Goal: Task Accomplishment & Management: Complete application form

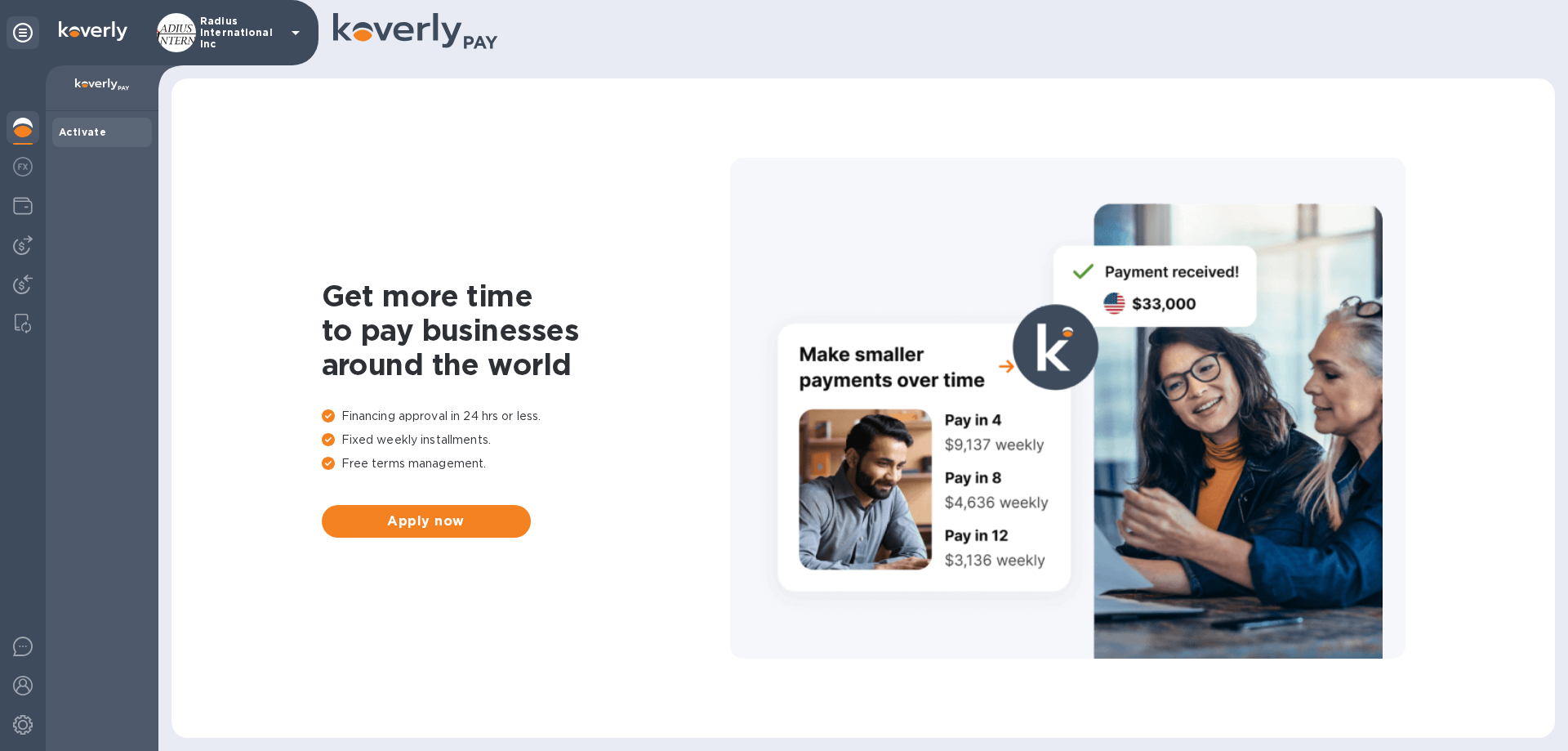
click at [26, 243] on img at bounding box center [23, 245] width 20 height 20
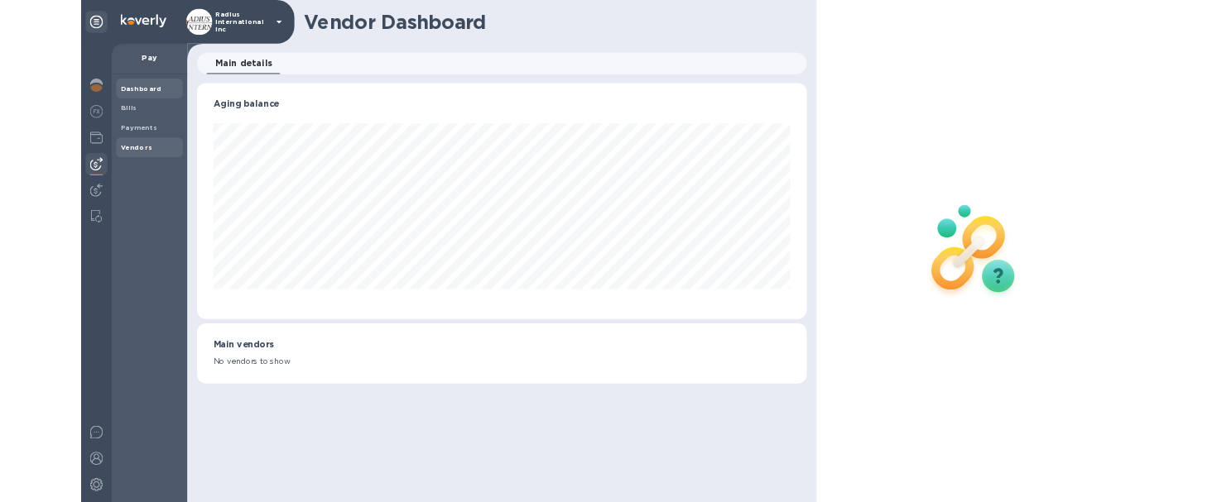
scroll to position [358, 922]
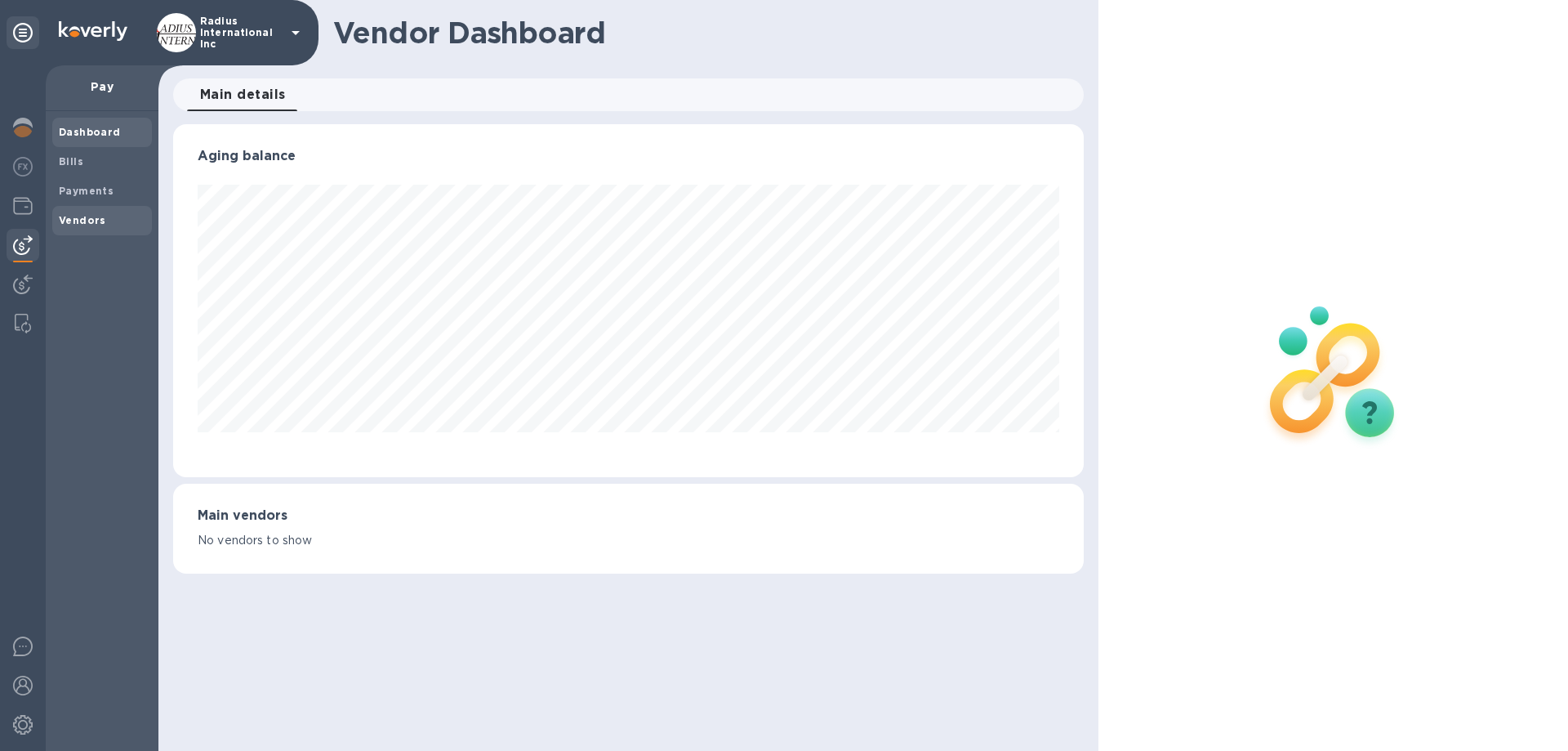
click at [105, 218] on span "Vendors" at bounding box center [103, 220] width 87 height 17
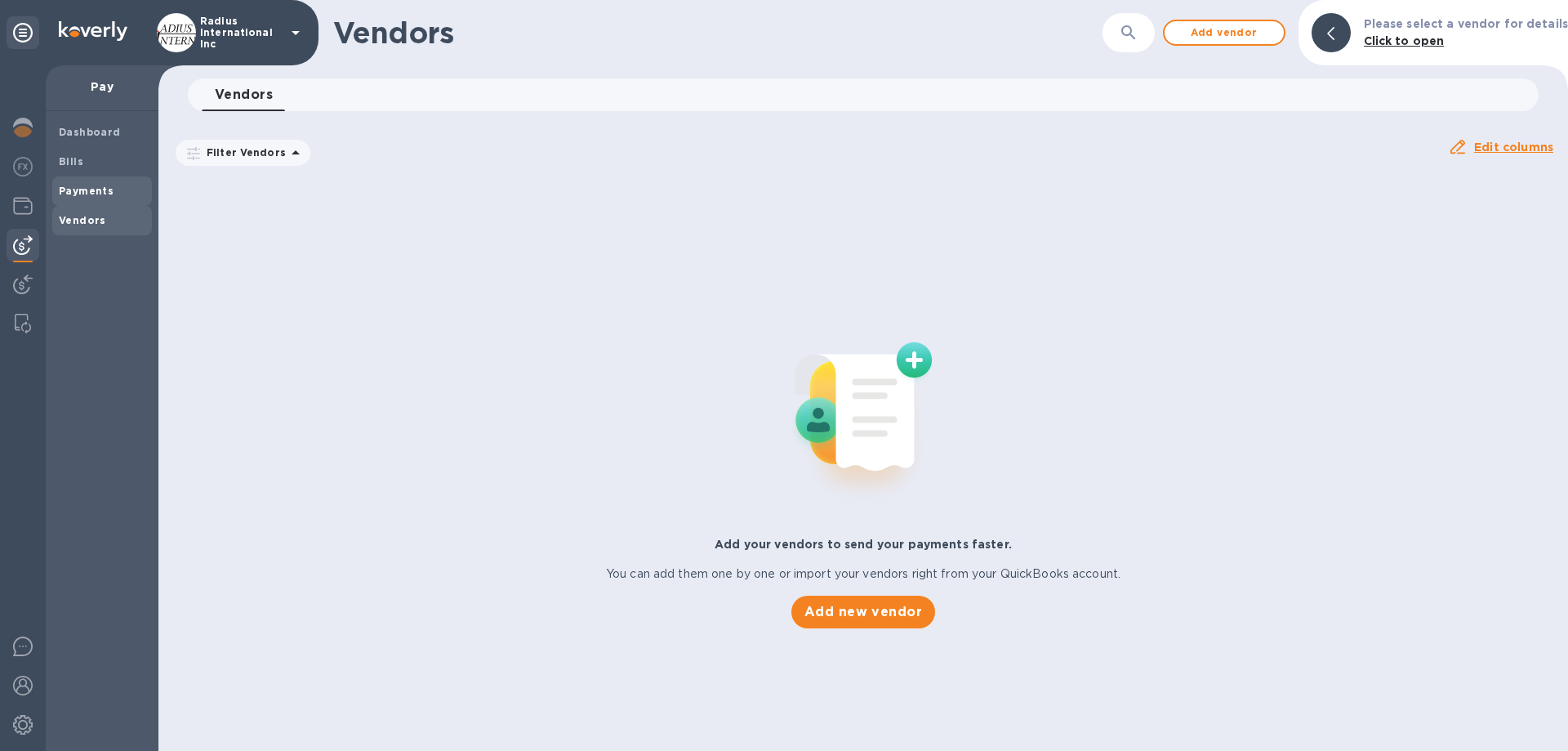
click at [108, 189] on b "Payments" at bounding box center [86, 190] width 54 height 12
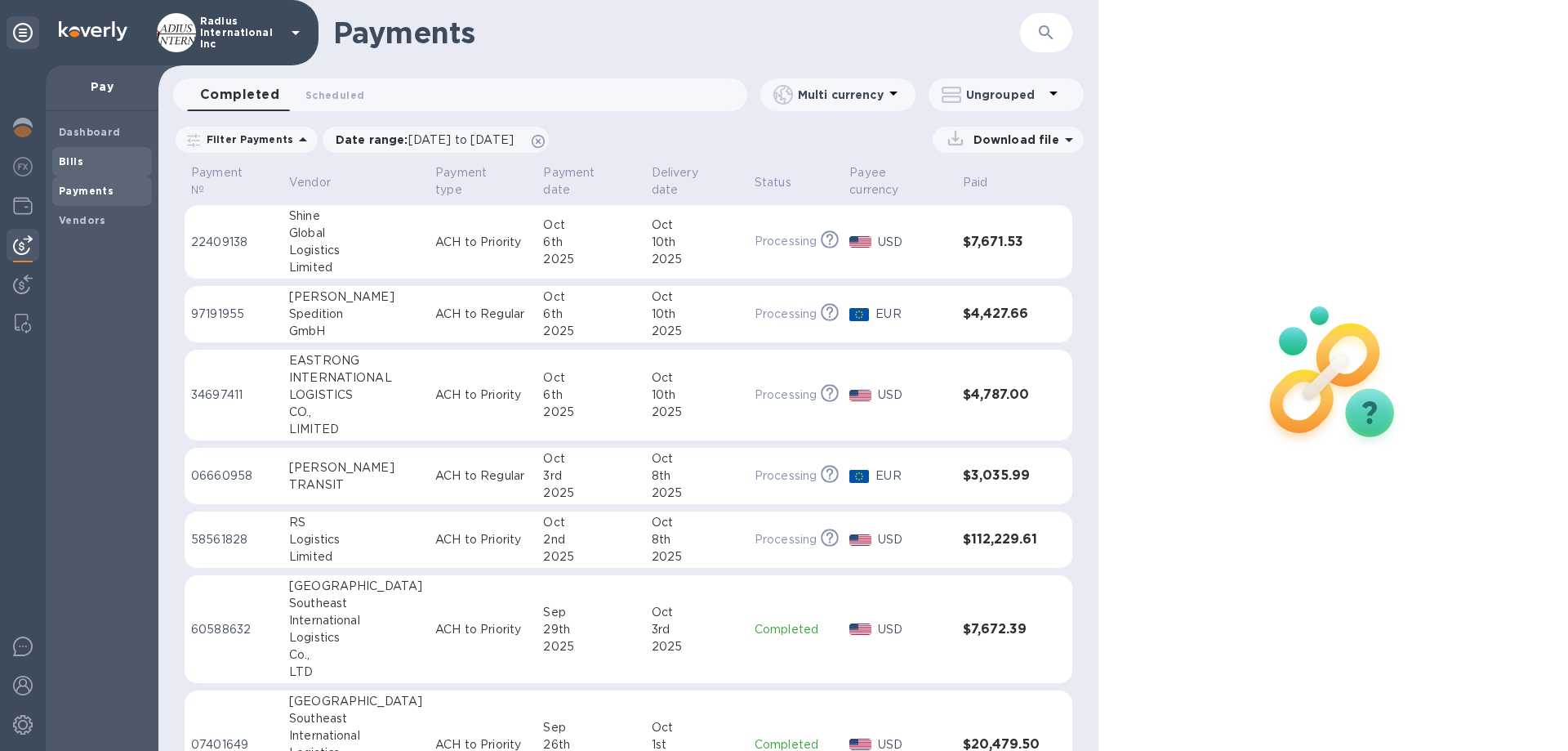
click at [76, 168] on span "Bills" at bounding box center [71, 162] width 25 height 17
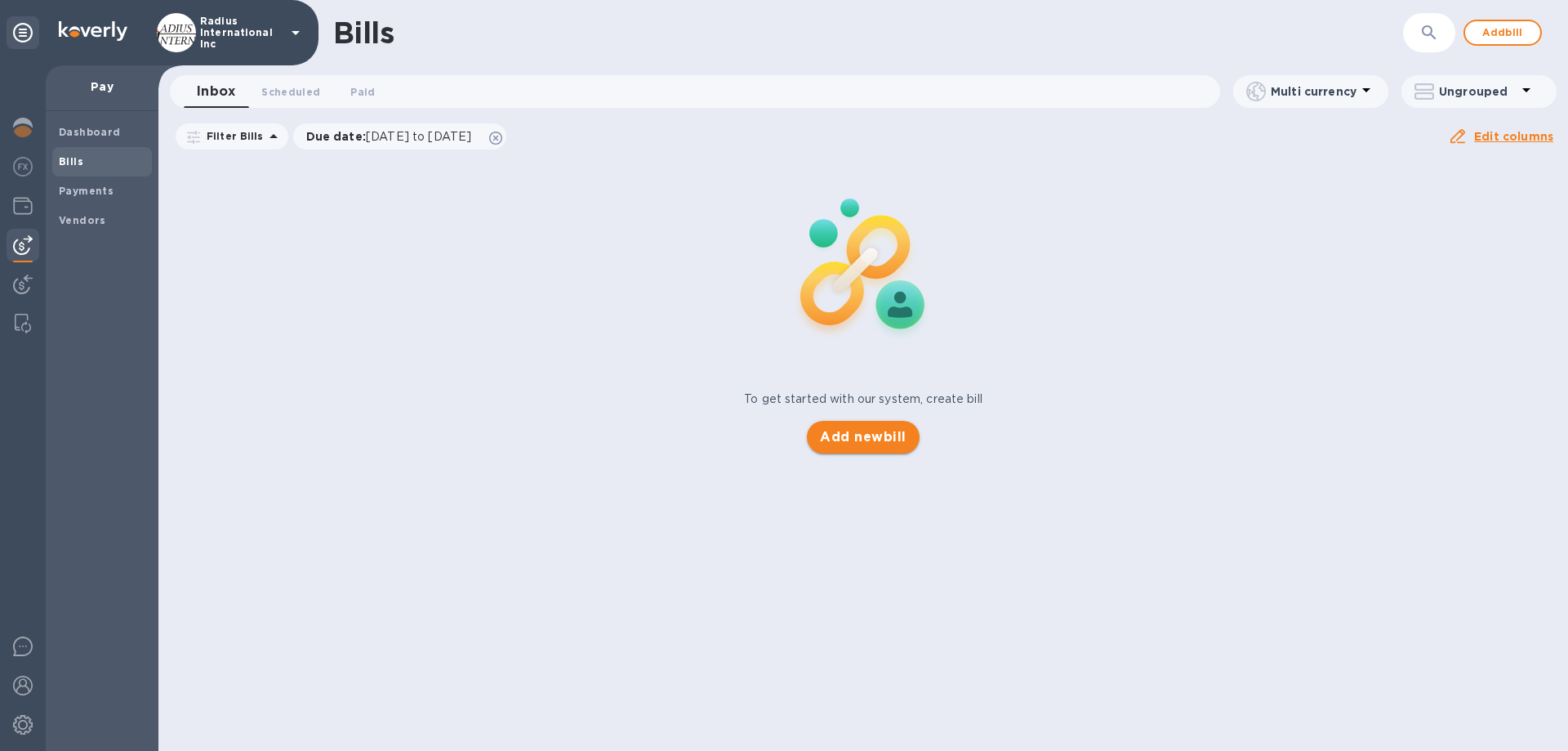
click at [868, 439] on span "Add new bill" at bounding box center [862, 437] width 86 height 20
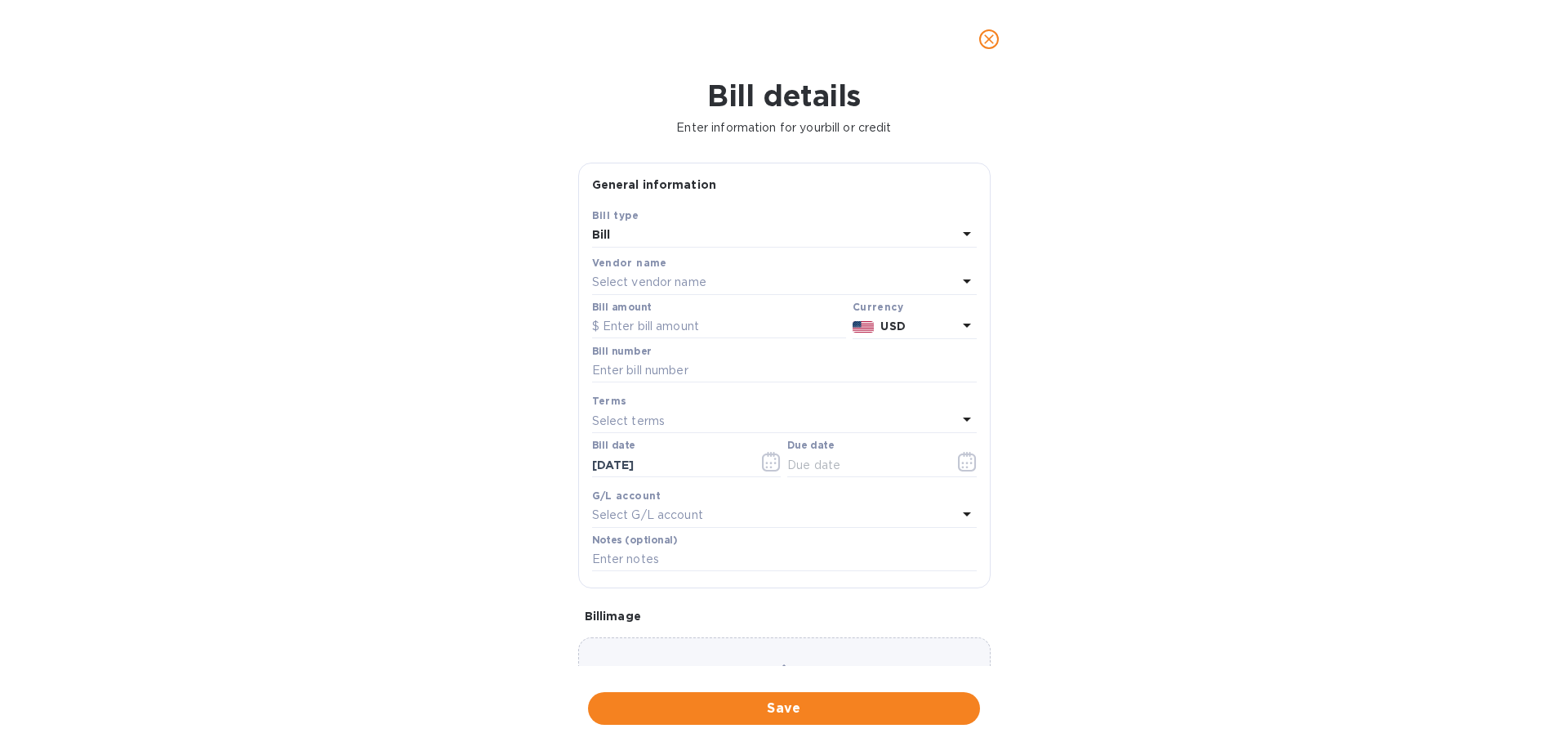
click at [671, 277] on p "Select vendor name" at bounding box center [649, 281] width 114 height 17
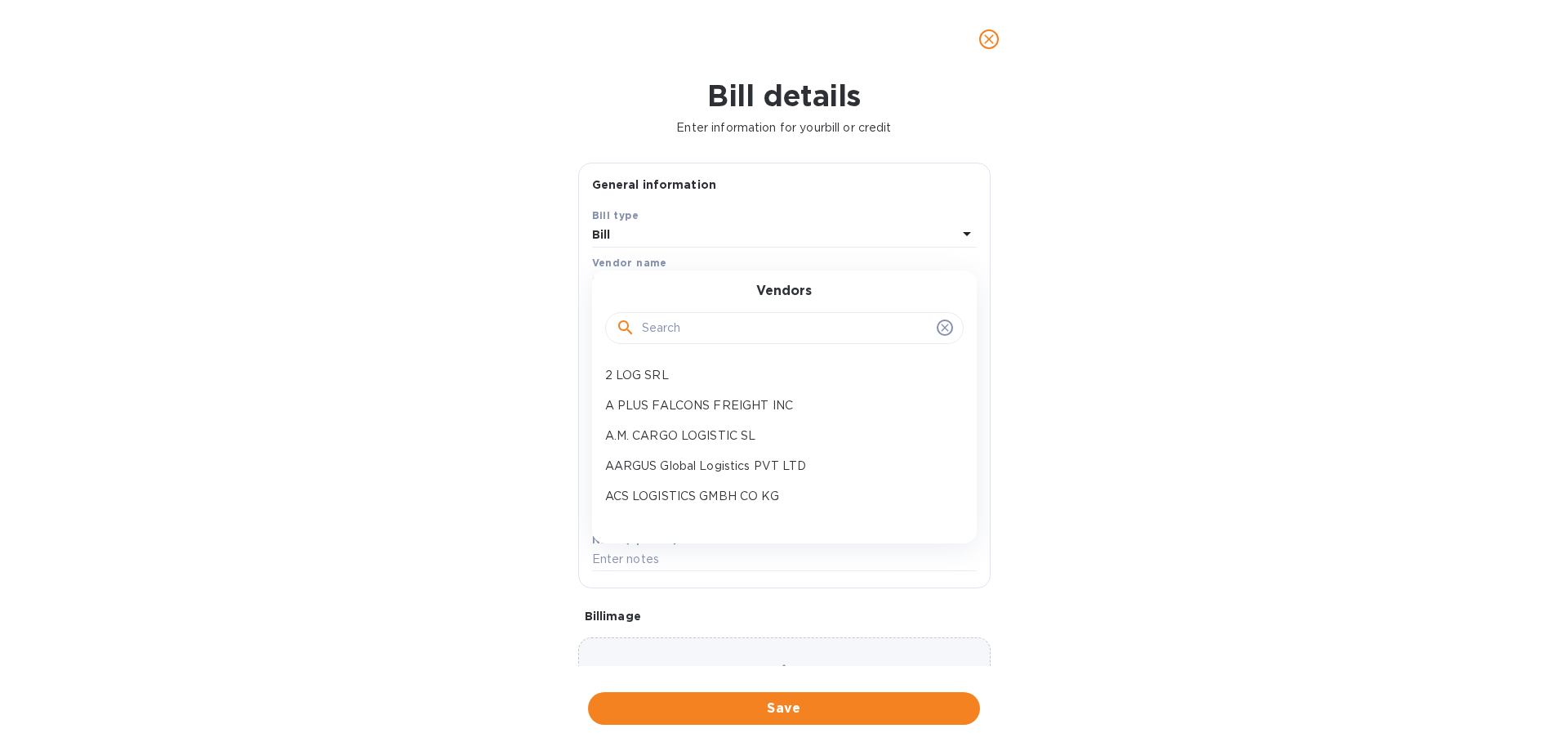
click at [679, 330] on input "text" at bounding box center [786, 328] width 288 height 25
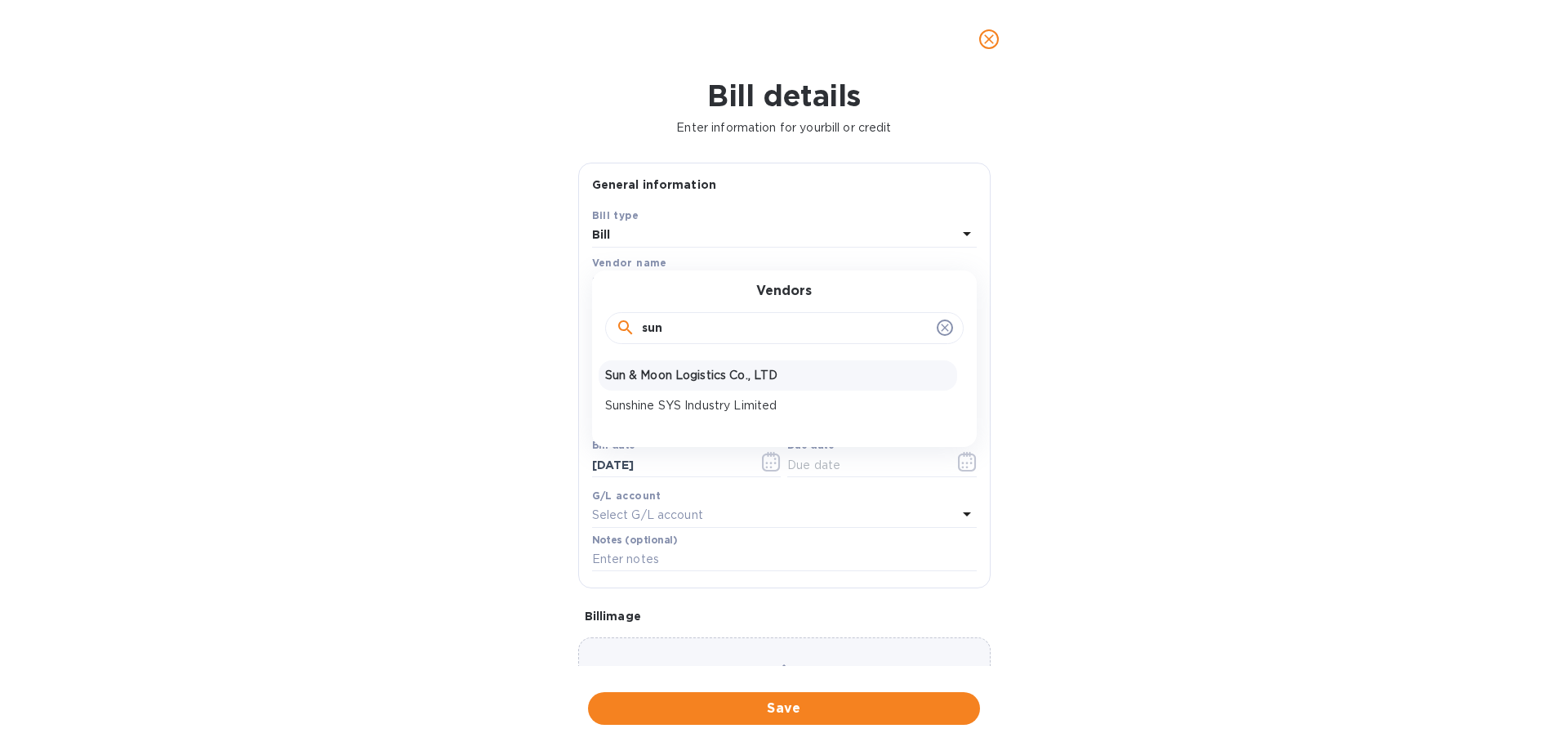
type input "sun"
click at [687, 372] on p "Sun & Moon Logistics Co., LTD" at bounding box center [778, 375] width 345 height 17
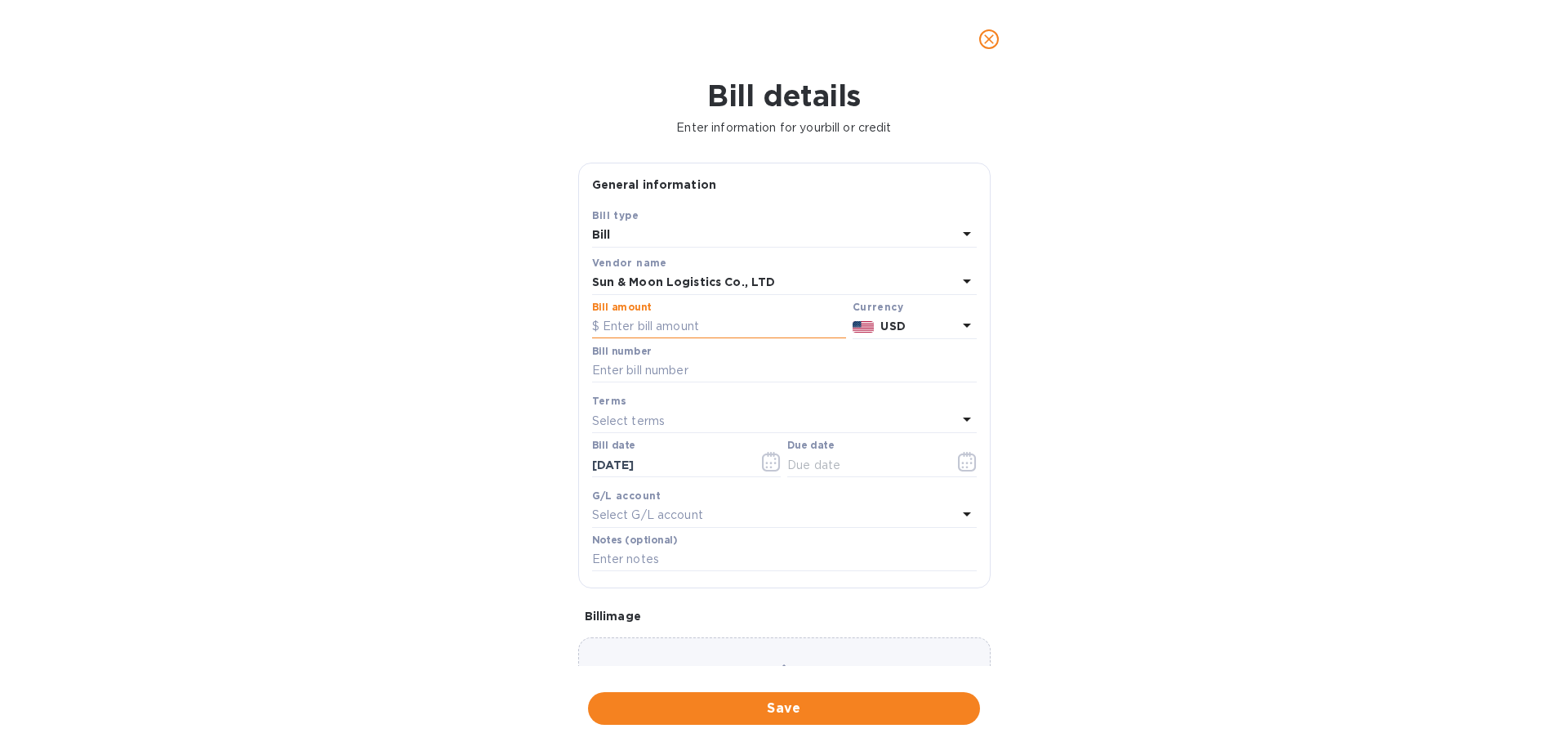
click at [666, 327] on input "text" at bounding box center [718, 327] width 254 height 25
type input "3,638"
type input "SOA"
drag, startPoint x: 854, startPoint y: 468, endPoint x: 941, endPoint y: 463, distance: 87.1
click at [854, 468] on input "text" at bounding box center [864, 465] width 154 height 25
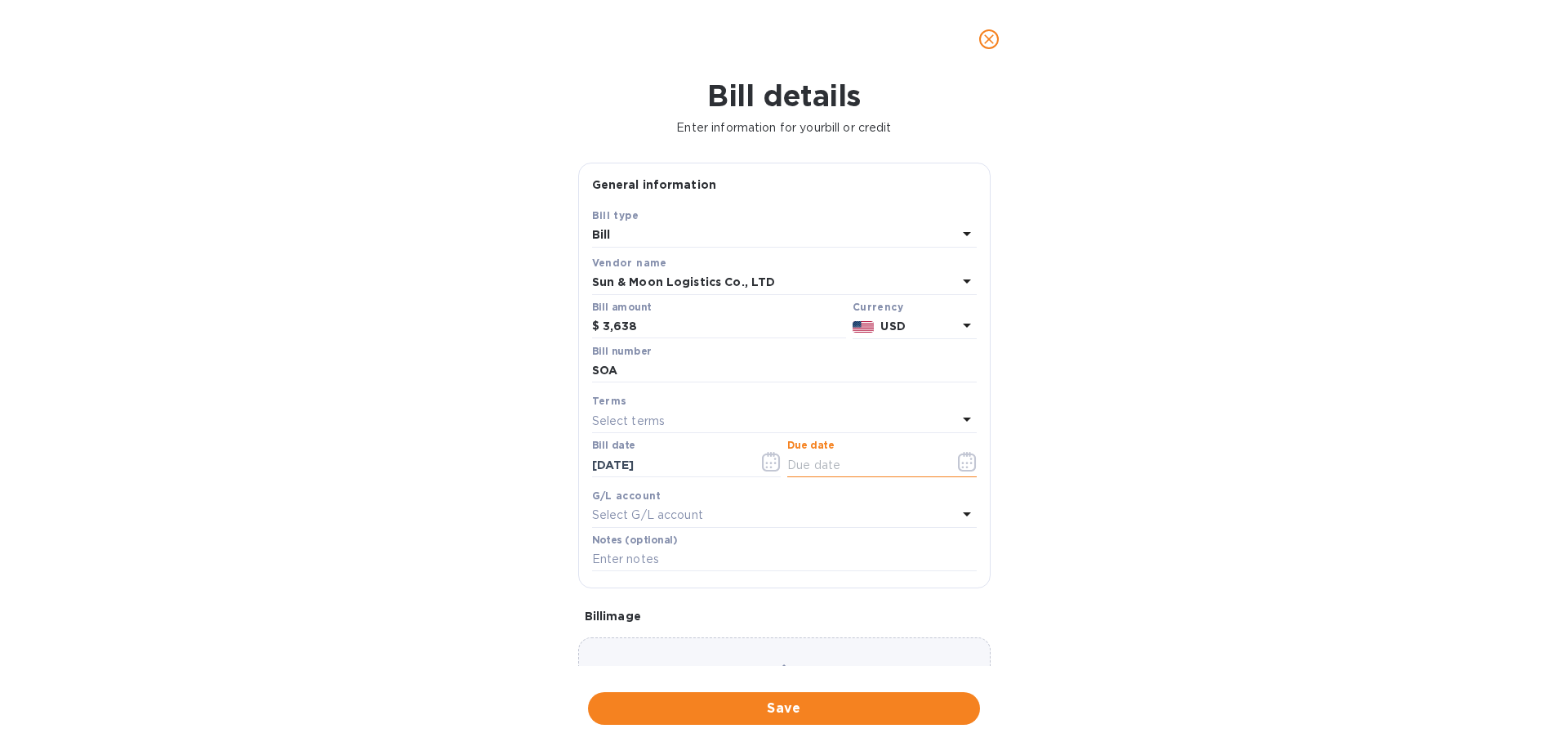
click at [958, 458] on icon "button" at bounding box center [967, 462] width 19 height 20
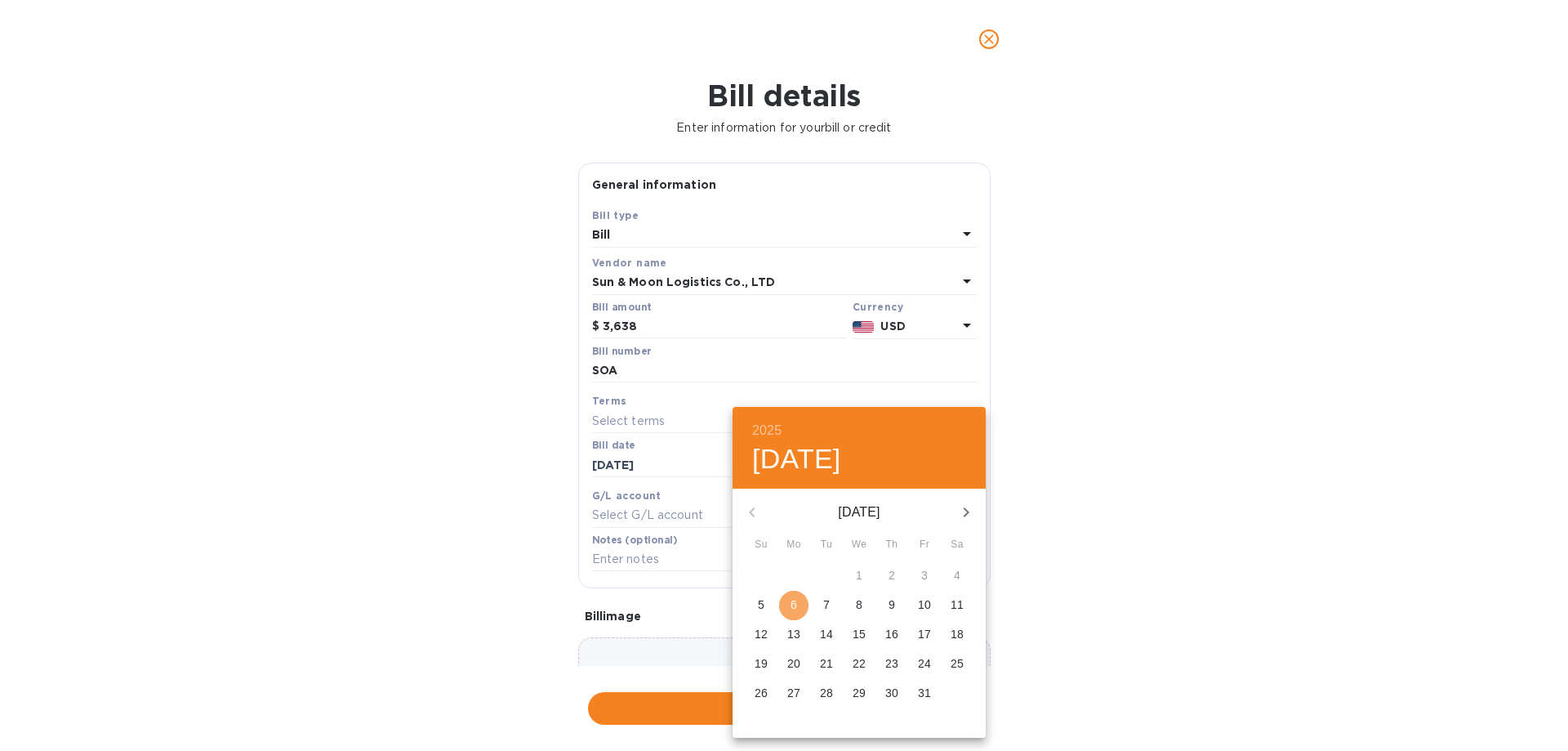
click at [797, 606] on span "6" at bounding box center [794, 604] width 30 height 17
type input "[DATE]"
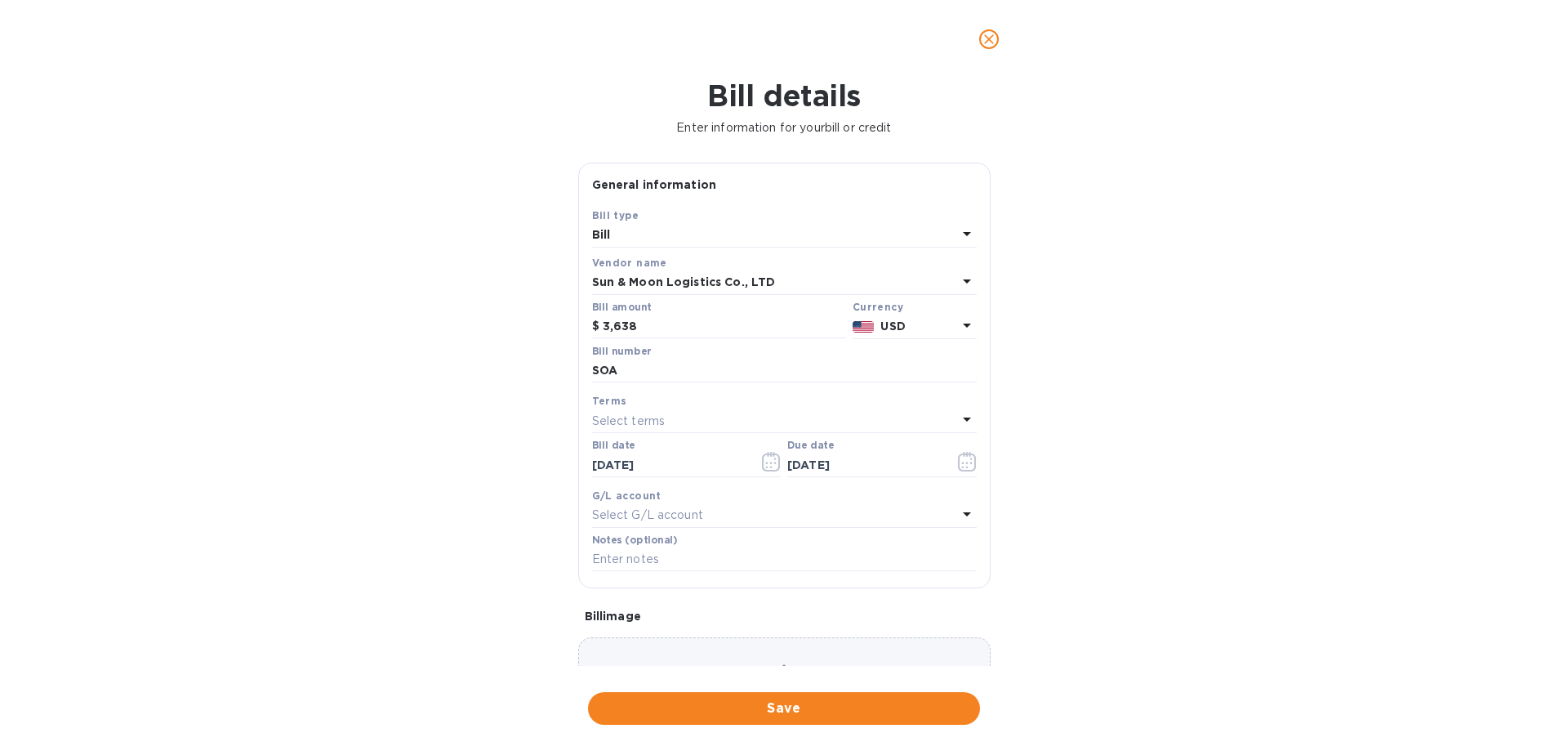
drag, startPoint x: 1083, startPoint y: 532, endPoint x: 1036, endPoint y: 609, distance: 90.2
click at [1080, 542] on div "Bill details Enter information for your bill or credit General information Save…" at bounding box center [784, 413] width 1568 height 672
click at [902, 699] on span "Save" at bounding box center [784, 709] width 366 height 20
drag, startPoint x: 647, startPoint y: 368, endPoint x: 671, endPoint y: 367, distance: 24.0
click at [652, 368] on input "SOA" at bounding box center [784, 370] width 385 height 25
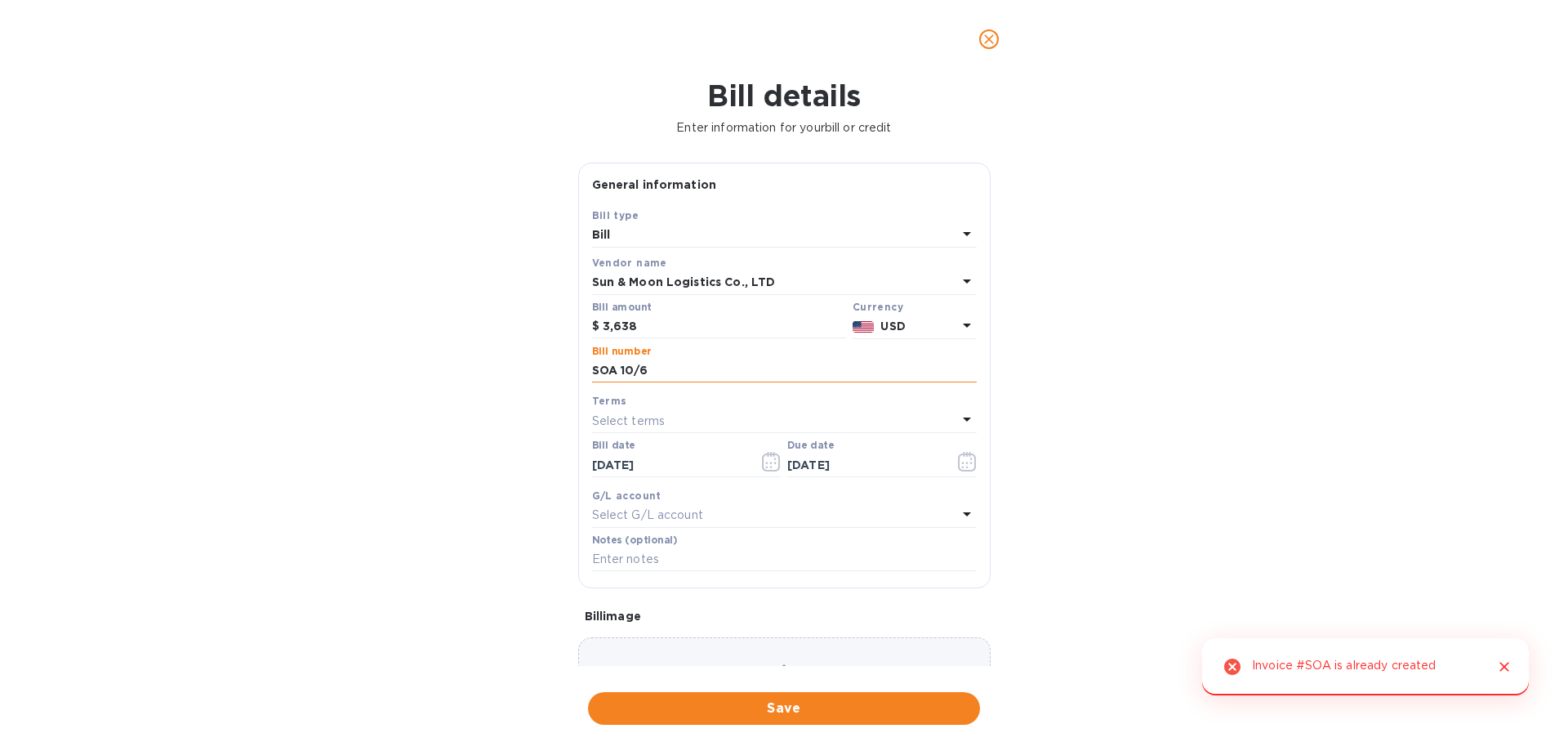
type input "SOA 10/6"
click at [805, 704] on span "Save" at bounding box center [784, 709] width 366 height 20
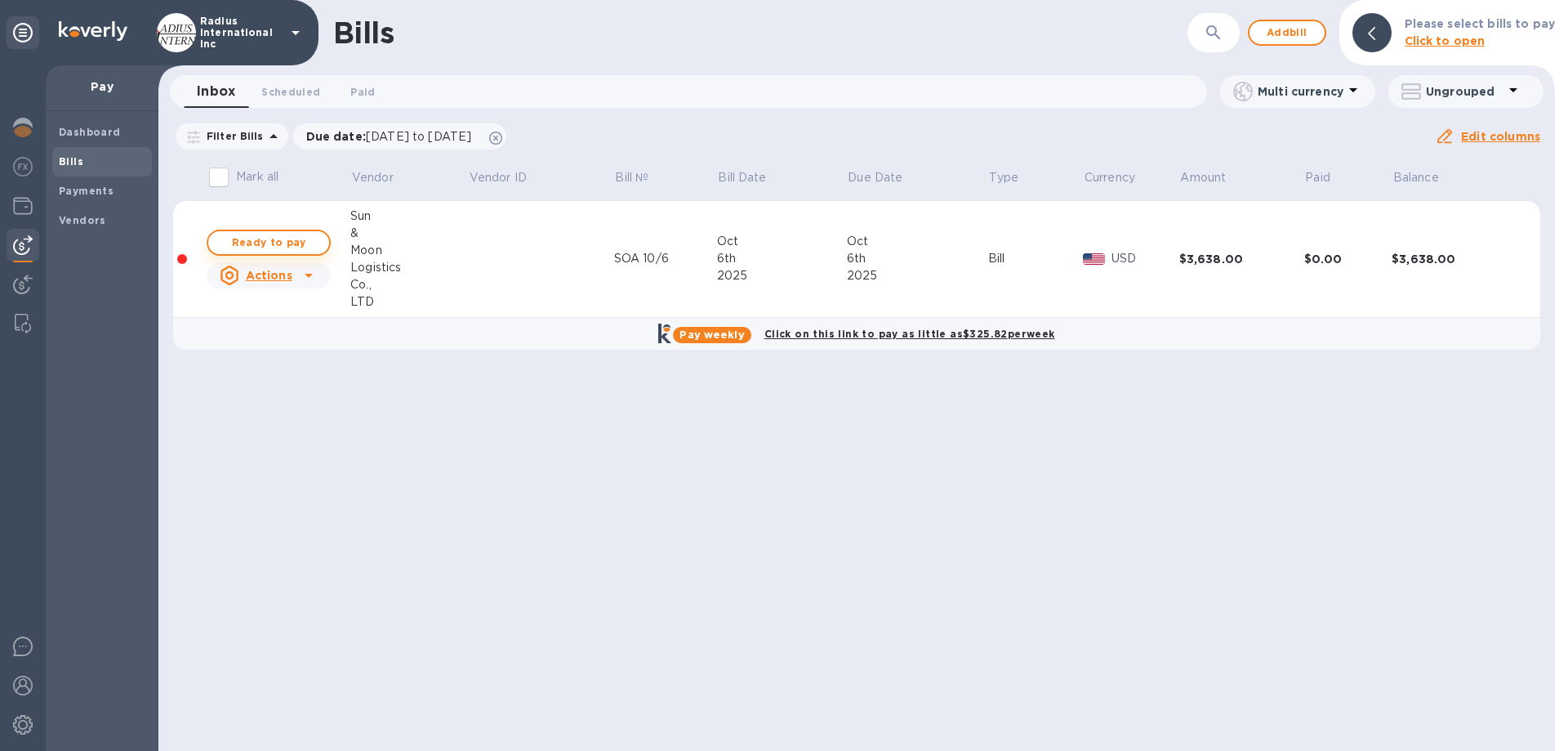
click at [286, 238] on span "Ready to pay" at bounding box center [268, 243] width 95 height 20
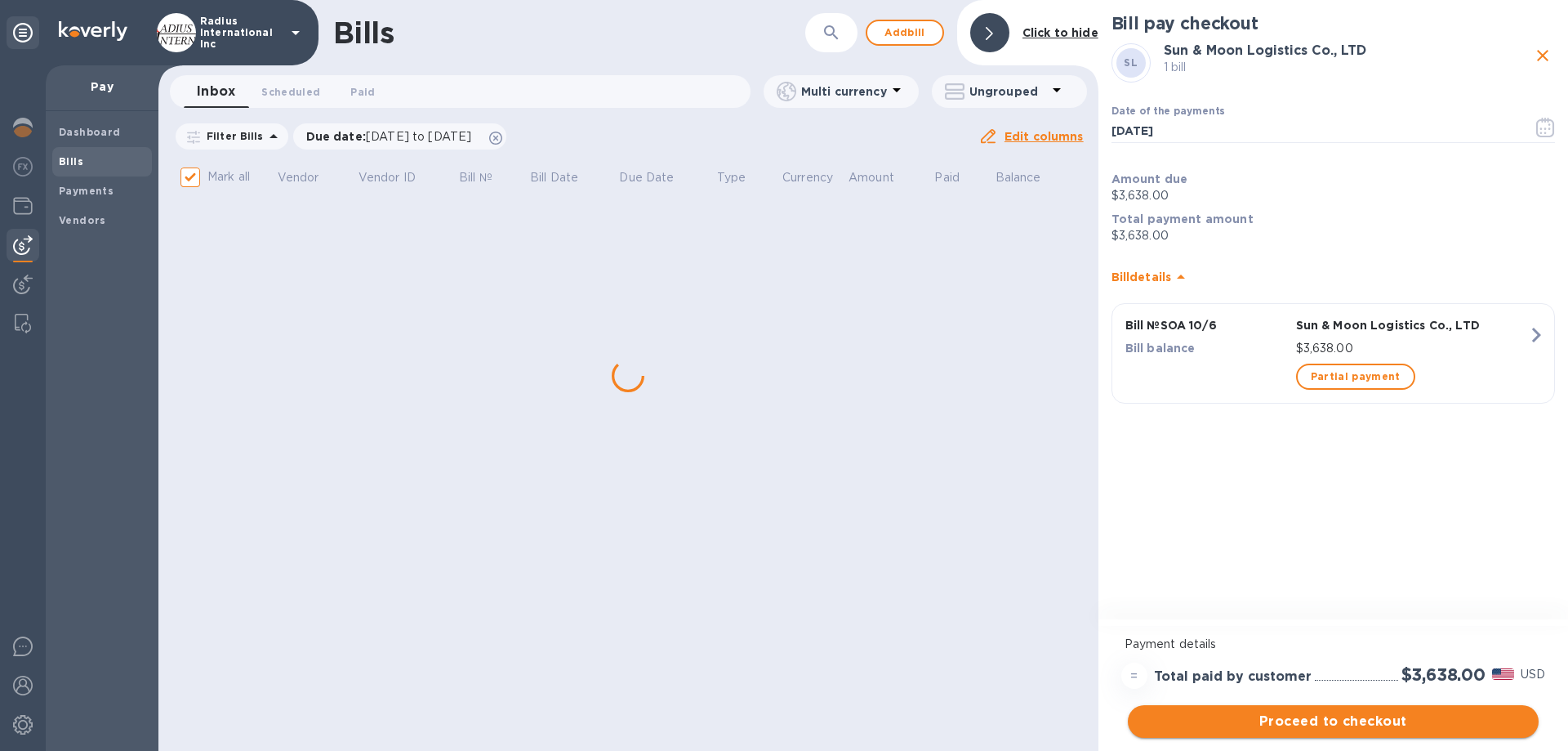
click at [1296, 719] on span "Proceed to checkout" at bounding box center [1333, 721] width 385 height 20
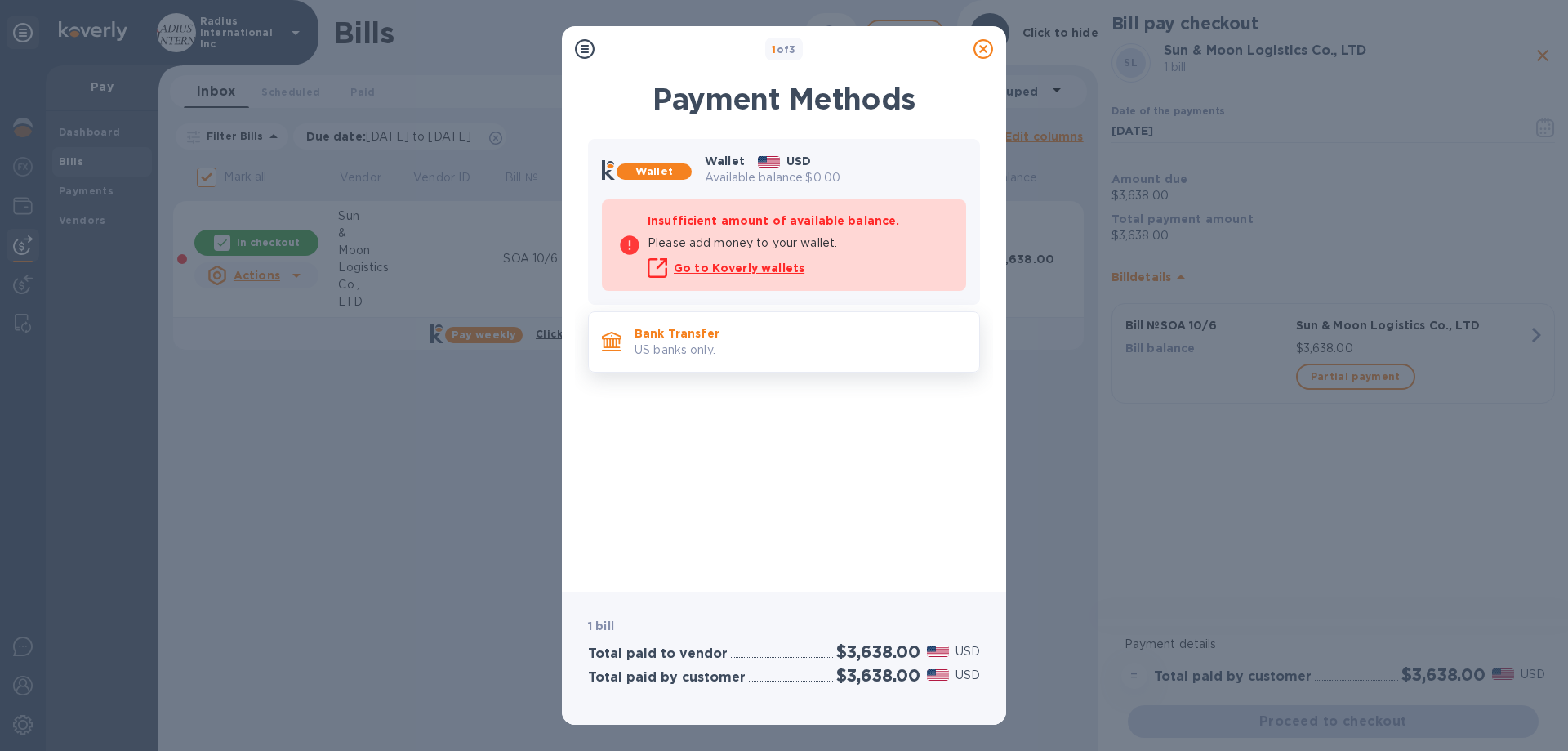
click at [700, 342] on p "US banks only." at bounding box center [800, 349] width 332 height 17
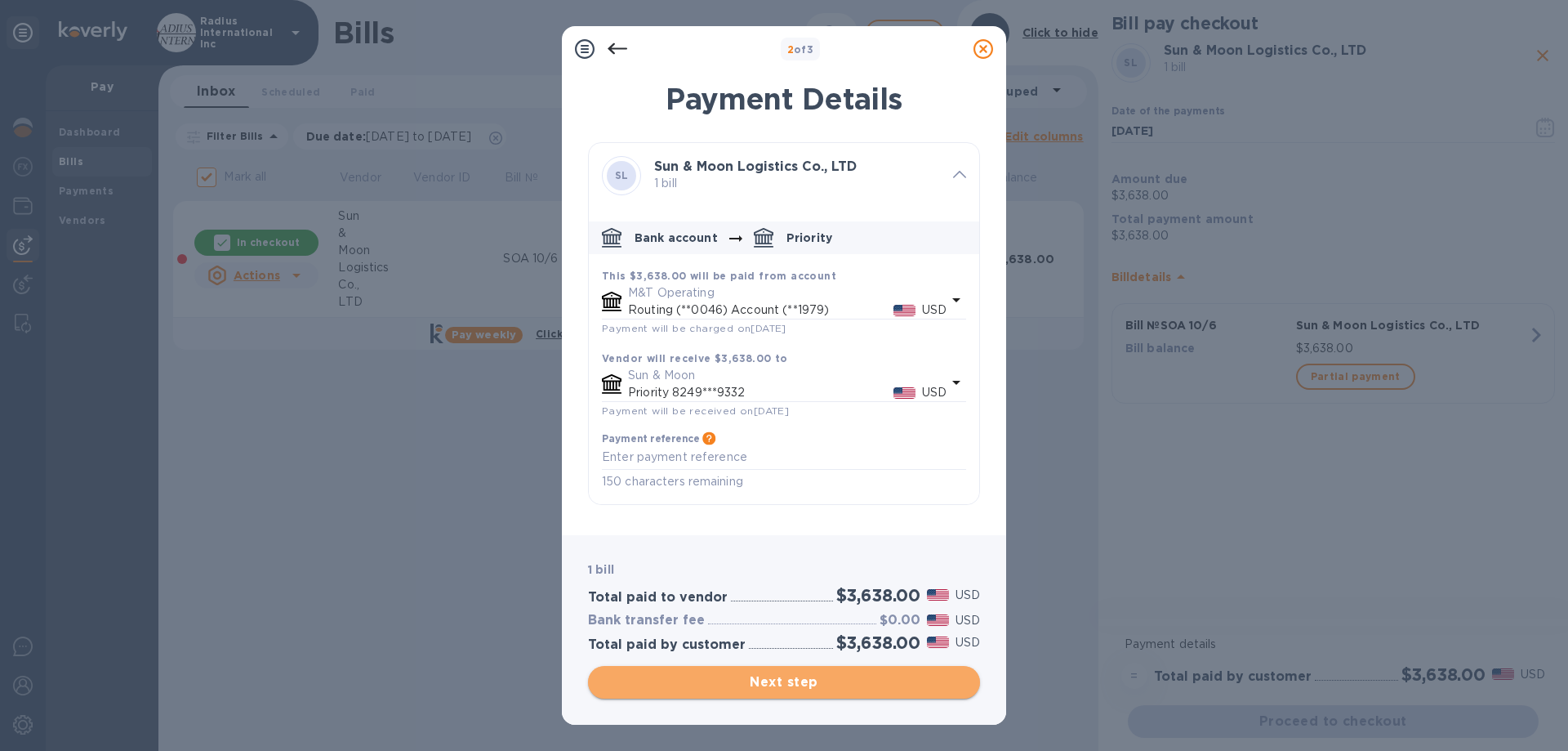
drag, startPoint x: 885, startPoint y: 681, endPoint x: 1482, endPoint y: 706, distance: 597.5
click at [885, 681] on span "Next step" at bounding box center [784, 682] width 366 height 20
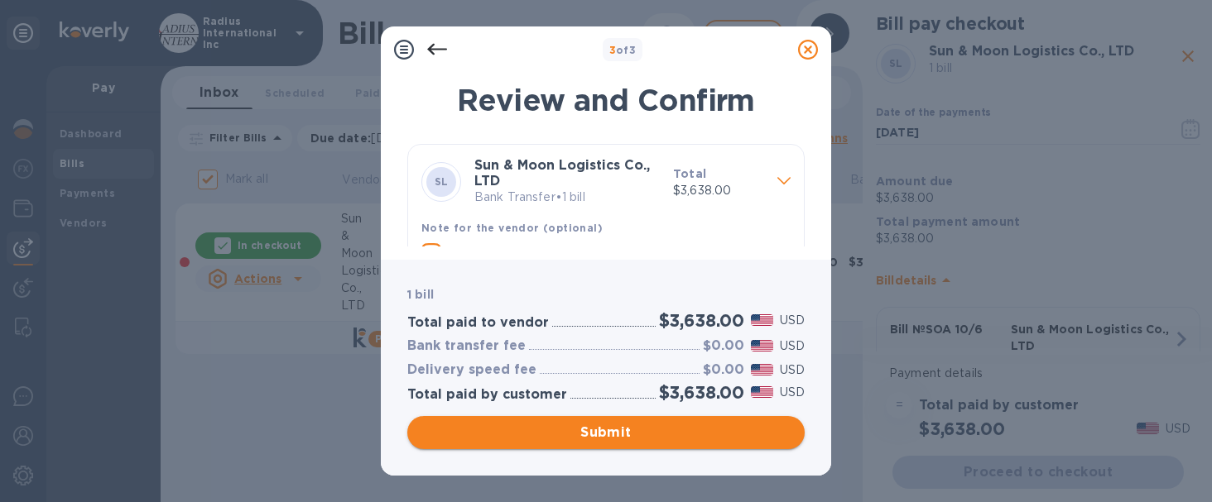
click at [582, 431] on span "Submit" at bounding box center [606, 433] width 371 height 20
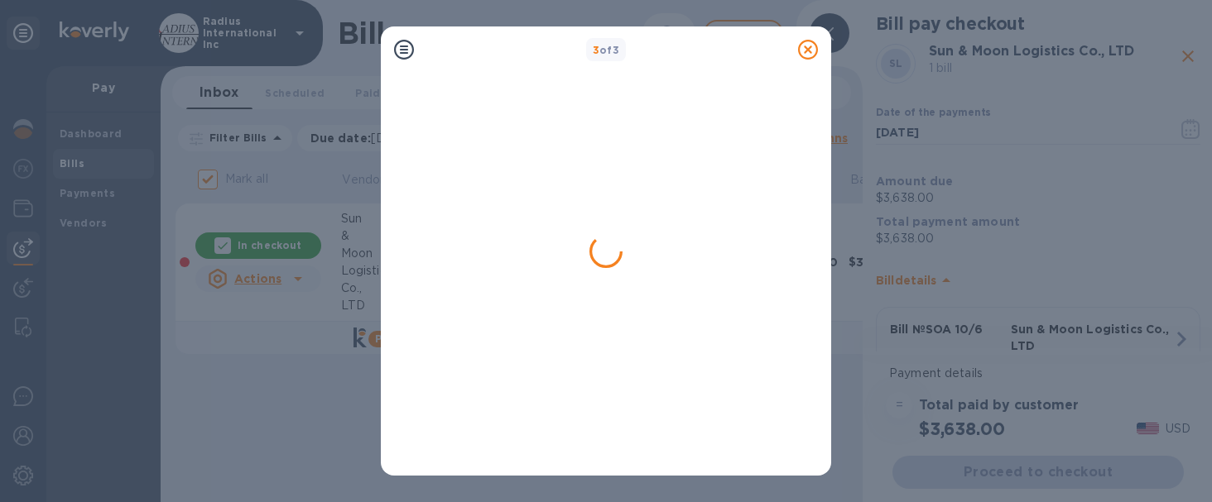
checkbox input "false"
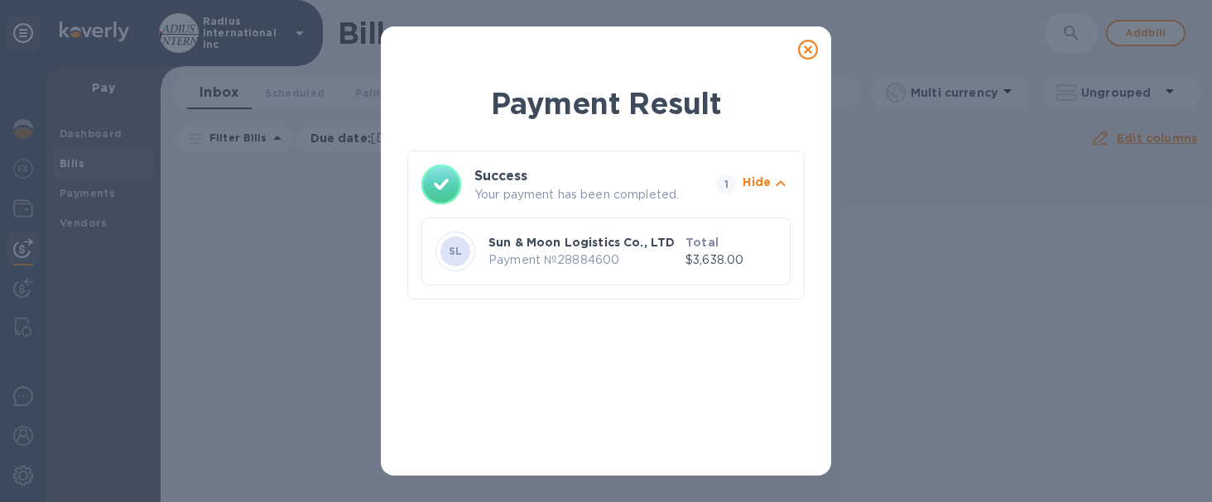
drag, startPoint x: 804, startPoint y: 55, endPoint x: 813, endPoint y: 50, distance: 10.4
click at [804, 55] on icon at bounding box center [808, 50] width 20 height 20
